Goal: Complete application form

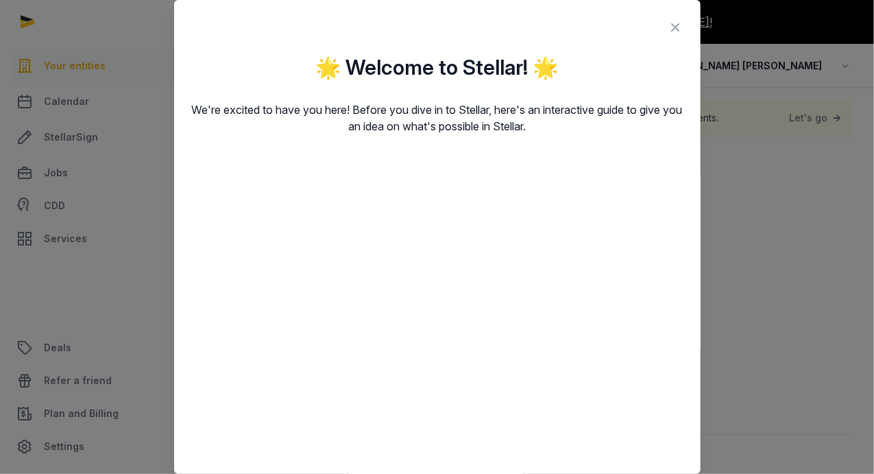
click at [668, 25] on icon at bounding box center [676, 27] width 16 height 22
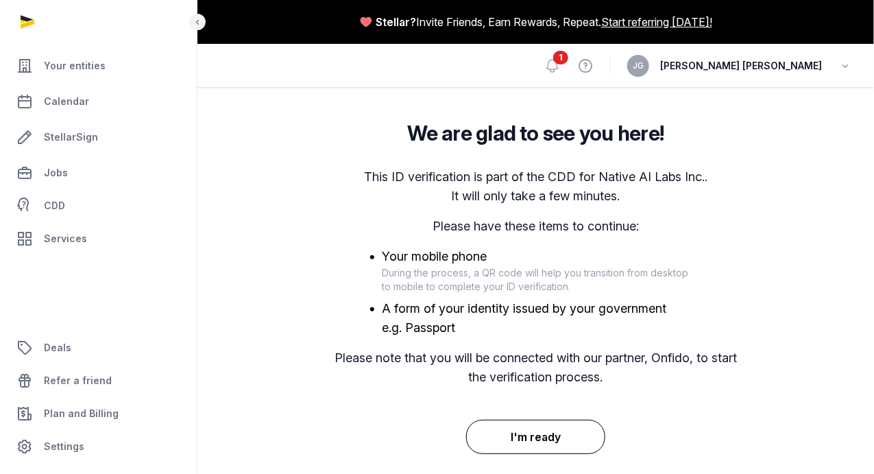
click at [513, 433] on button "I'm ready" at bounding box center [535, 436] width 139 height 34
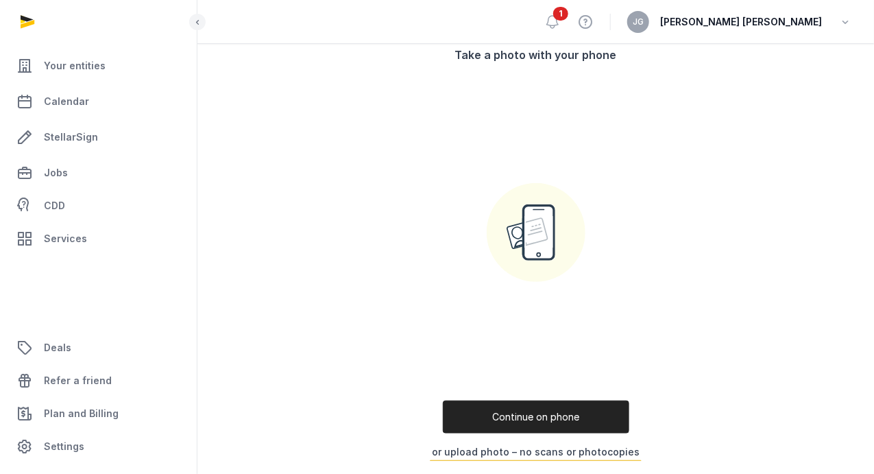
scroll to position [217, 0]
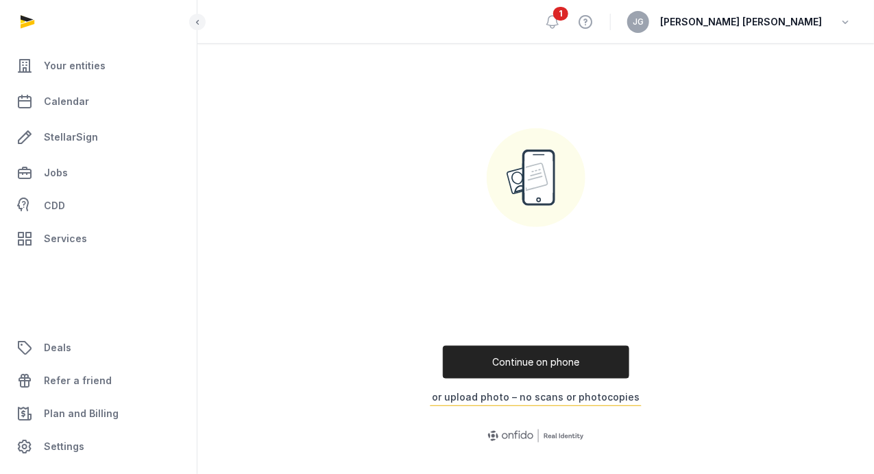
click at [515, 397] on button "or upload photo – no scans or photocopies" at bounding box center [536, 397] width 212 height 18
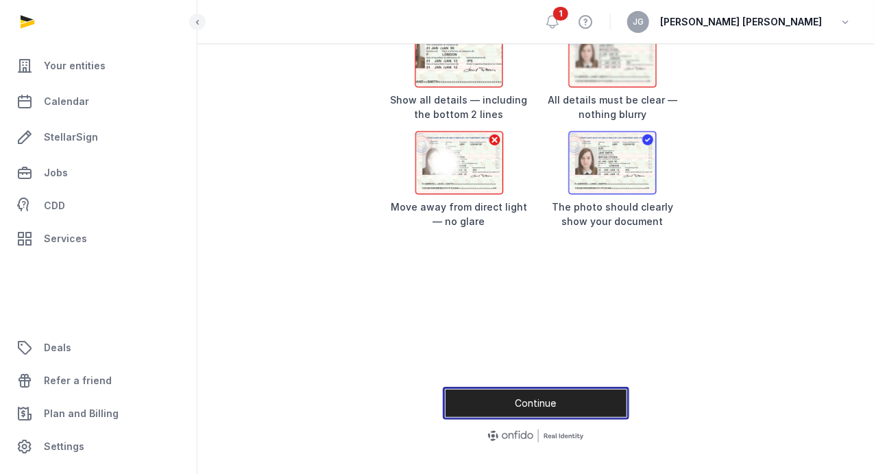
click at [522, 403] on button "Continue" at bounding box center [536, 403] width 186 height 33
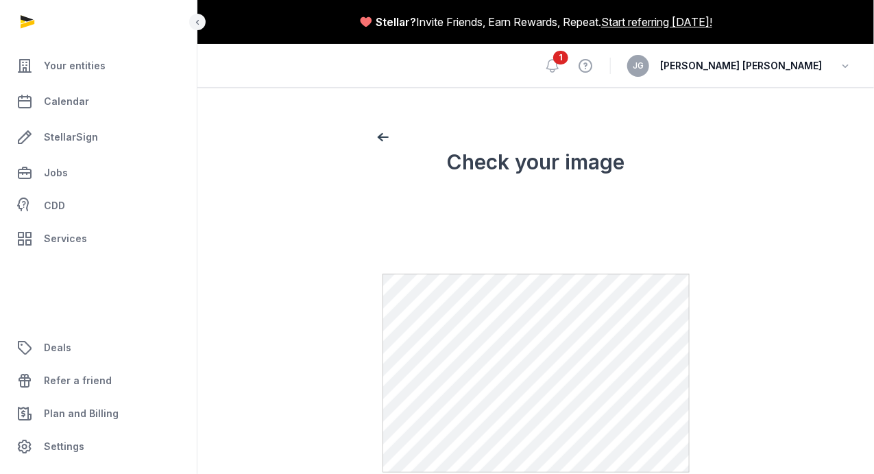
scroll to position [0, 0]
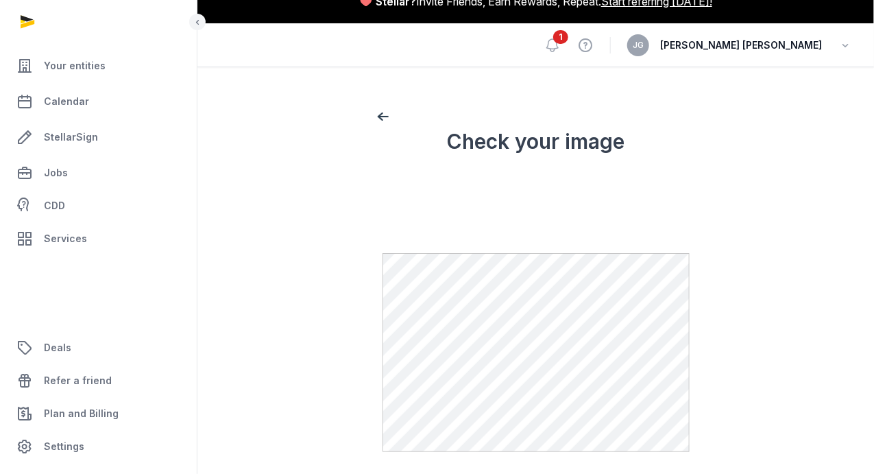
click at [708, 266] on div "Check your image Make sure your details are clear and unobstructed" at bounding box center [536, 352] width 351 height 450
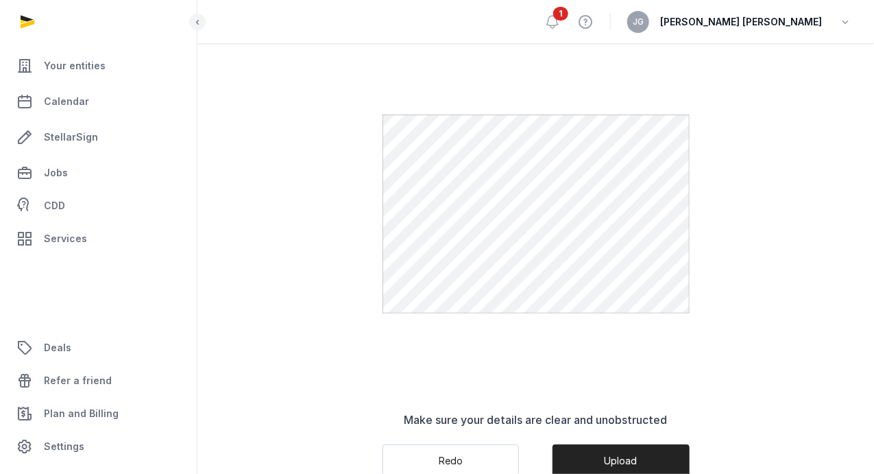
scroll to position [162, 0]
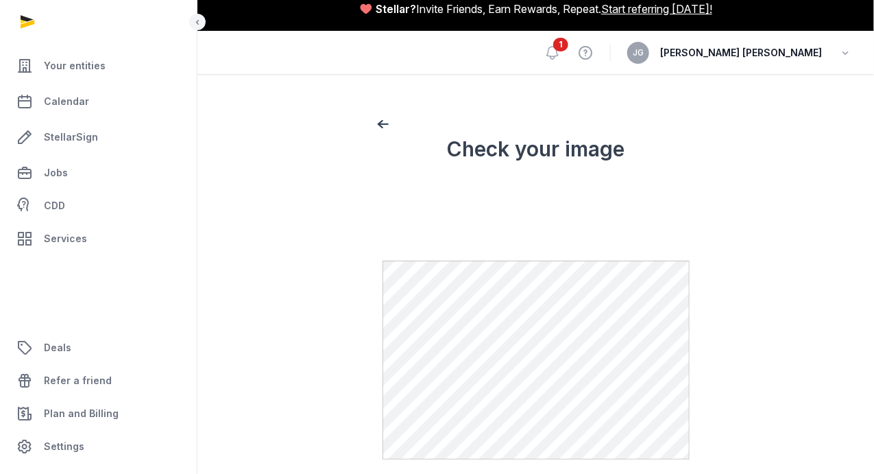
click at [747, 224] on div "back Check your image Make sure your details are clear and unobstructed Redo Up…" at bounding box center [535, 376] width 633 height 548
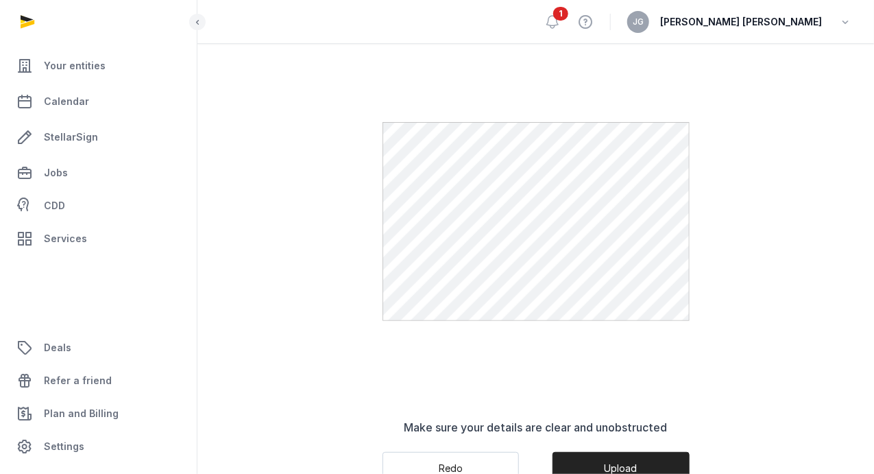
scroll to position [217, 0]
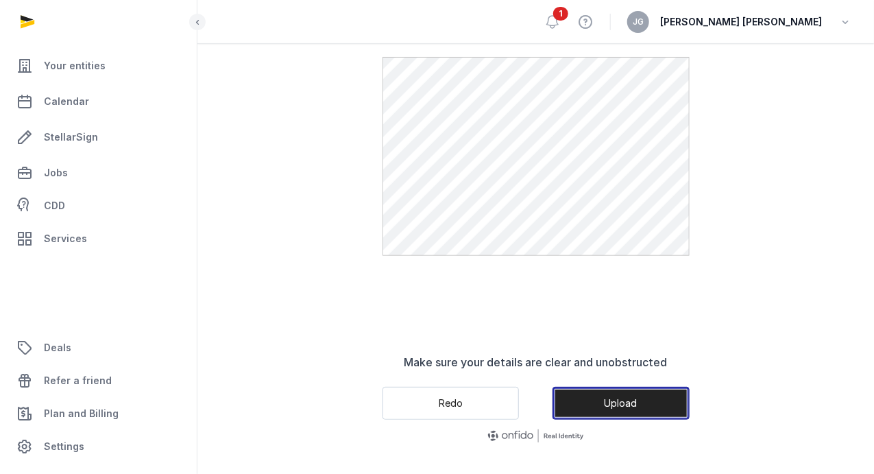
click at [640, 403] on button "Upload" at bounding box center [620, 403] width 137 height 33
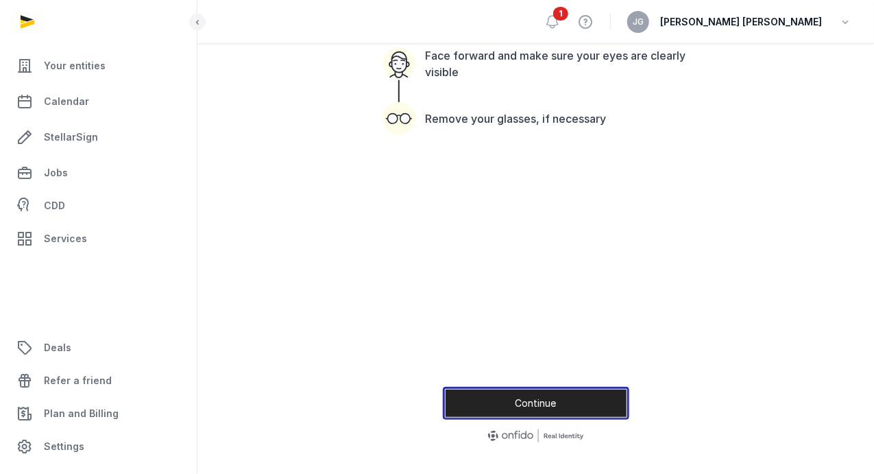
click at [533, 409] on button "Continue" at bounding box center [536, 403] width 186 height 33
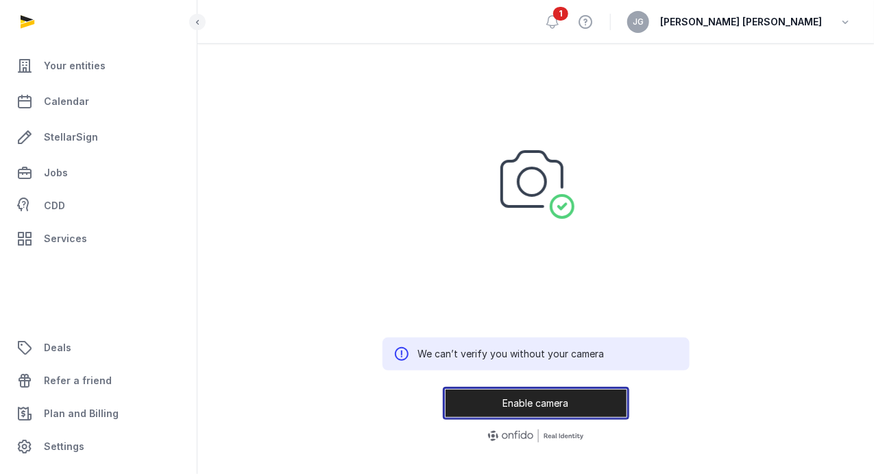
click at [519, 403] on button "Enable camera" at bounding box center [536, 403] width 186 height 33
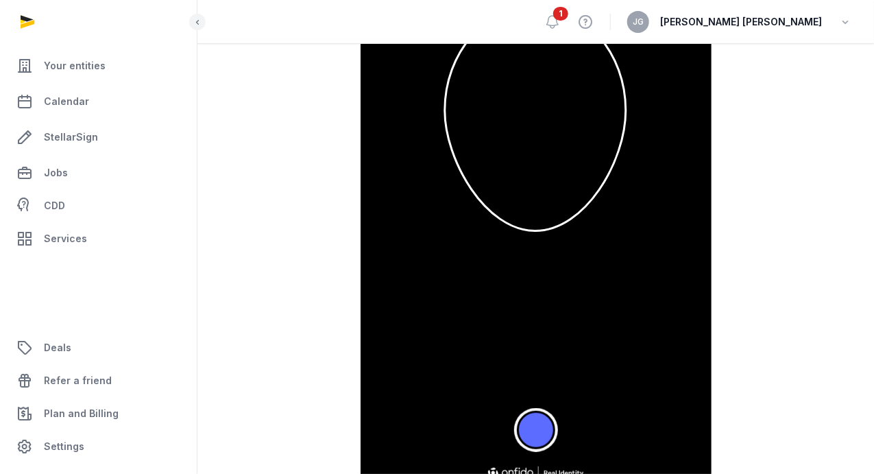
scroll to position [180, 0]
click at [527, 433] on button "Take a photo" at bounding box center [536, 429] width 38 height 38
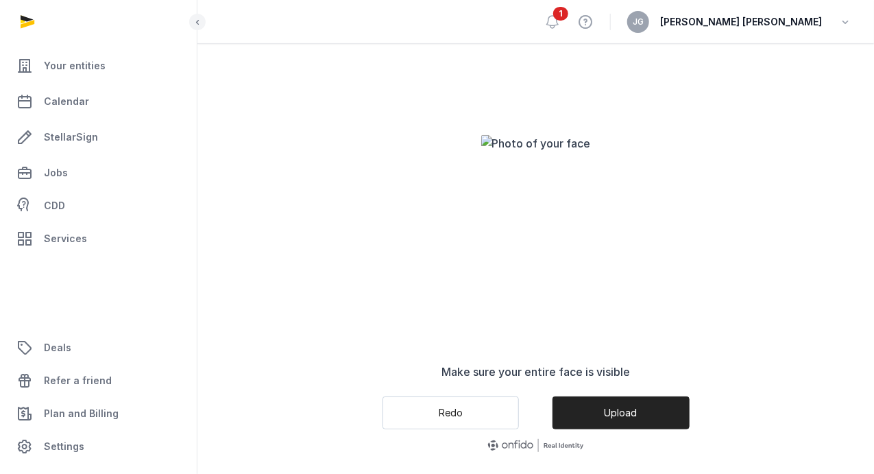
scroll to position [217, 0]
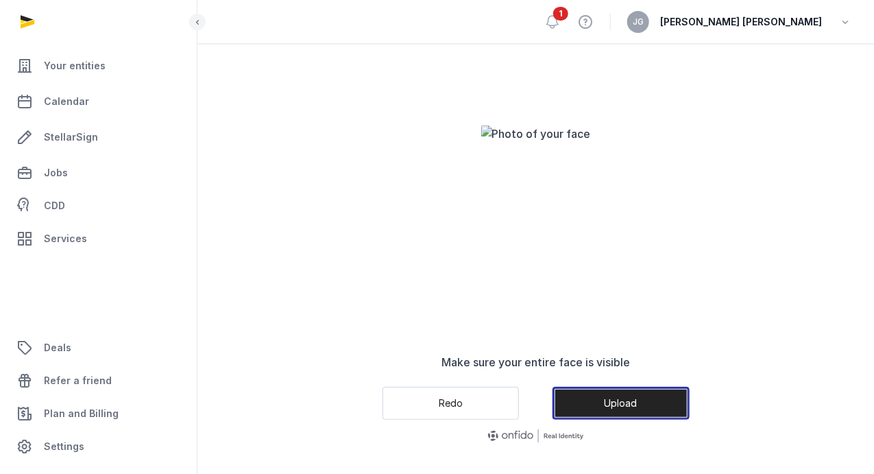
click at [613, 396] on button "Upload" at bounding box center [620, 403] width 137 height 33
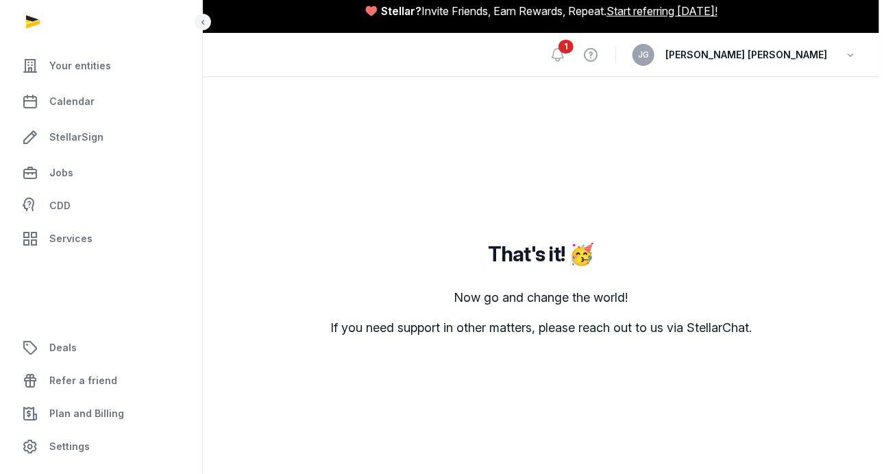
scroll to position [11, 0]
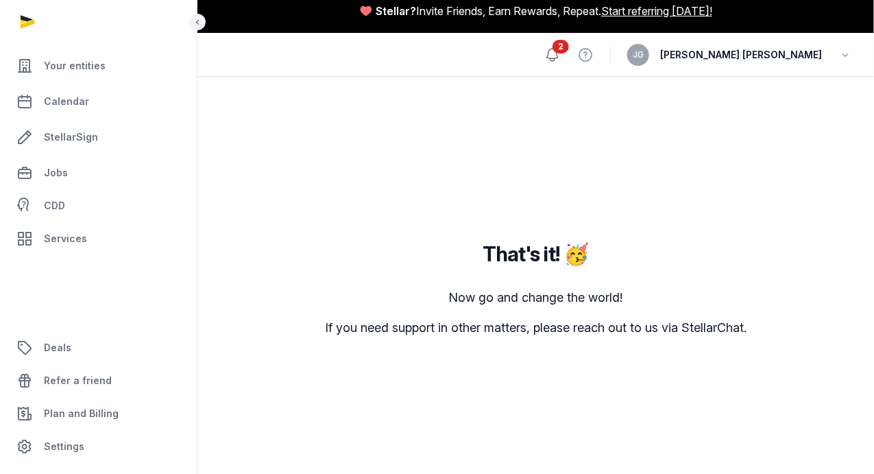
click at [561, 53] on icon at bounding box center [552, 55] width 16 height 16
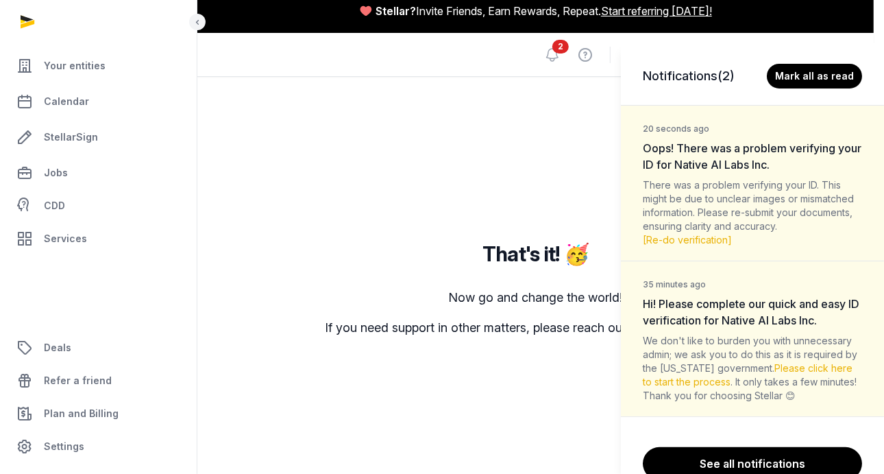
scroll to position [0, 0]
